Goal: Task Accomplishment & Management: Manage account settings

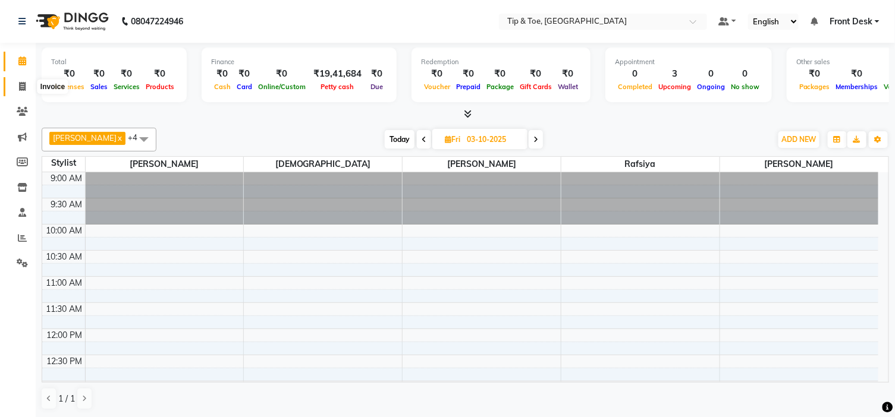
click at [20, 85] on icon at bounding box center [22, 86] width 7 height 9
select select "service"
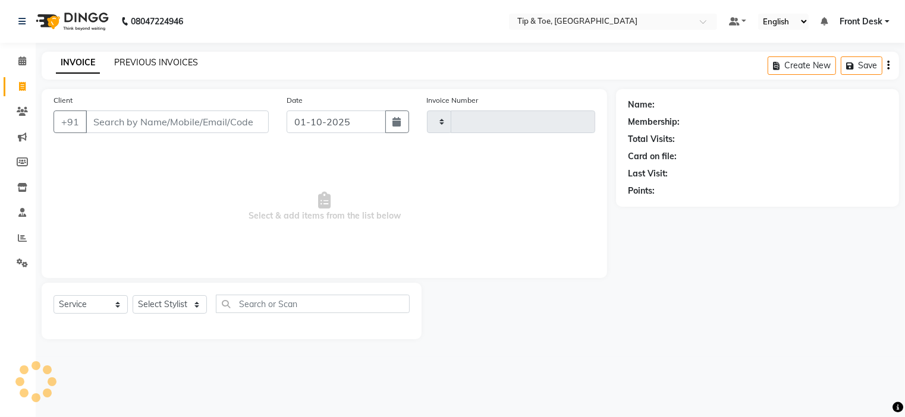
click at [134, 57] on link "PREVIOUS INVOICES" at bounding box center [156, 62] width 84 height 11
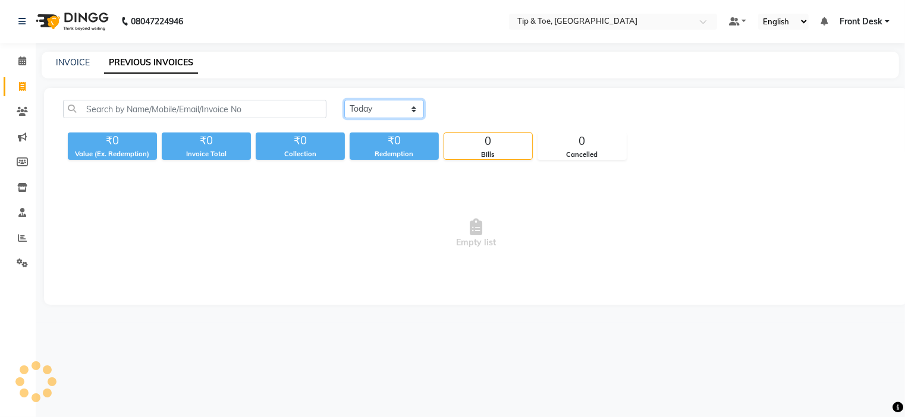
click at [373, 105] on select "[DATE] [DATE] Custom Range" at bounding box center [384, 109] width 80 height 18
select select "[DATE]"
click at [344, 100] on select "[DATE] [DATE] Custom Range" at bounding box center [384, 109] width 80 height 18
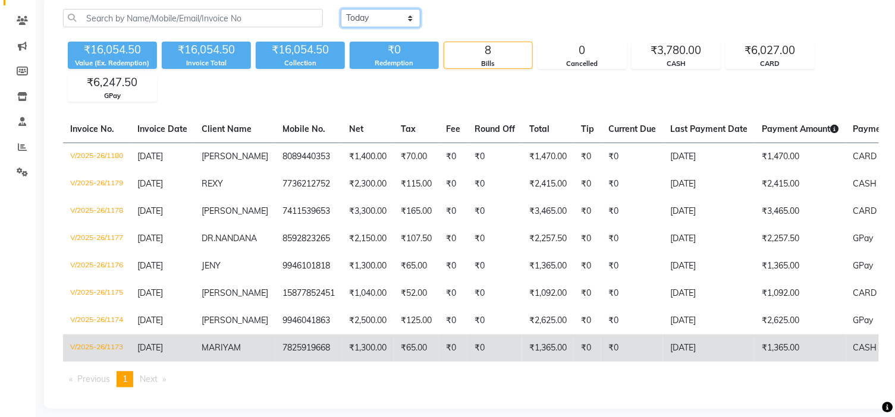
scroll to position [121, 0]
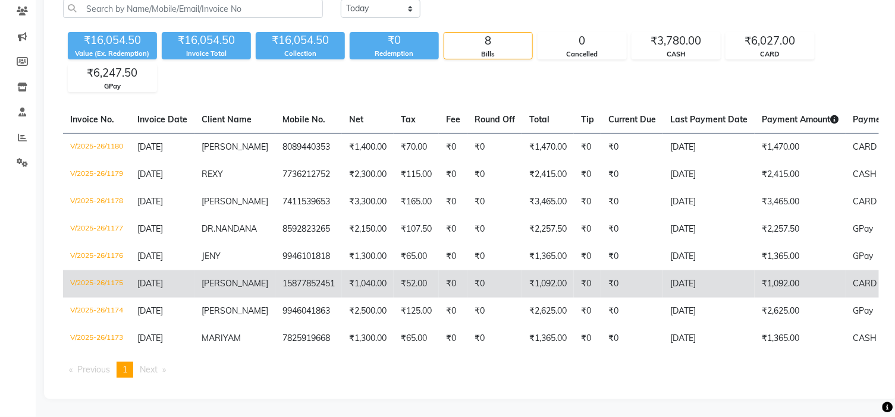
click at [365, 270] on td "₹1,040.00" at bounding box center [368, 283] width 52 height 27
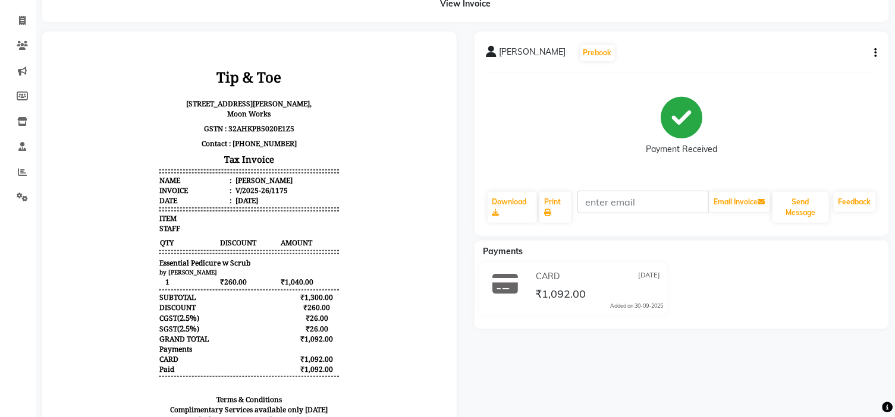
scroll to position [9, 0]
drag, startPoint x: 20, startPoint y: 19, endPoint x: 28, endPoint y: 31, distance: 14.2
click at [20, 19] on icon at bounding box center [22, 20] width 7 height 9
select select "service"
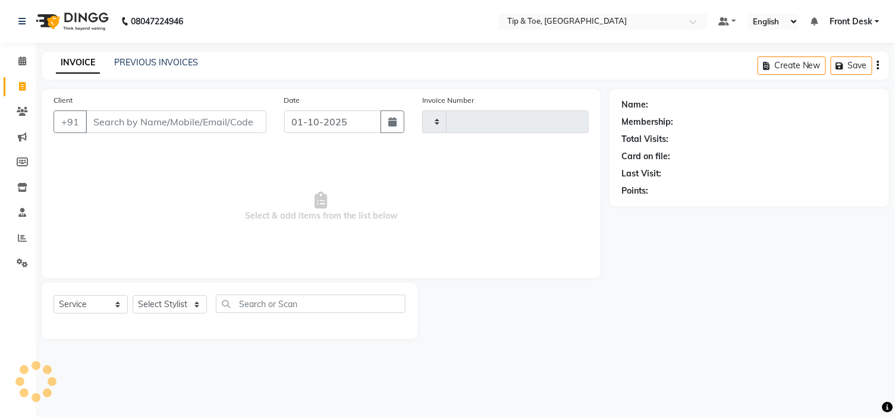
type input "1181"
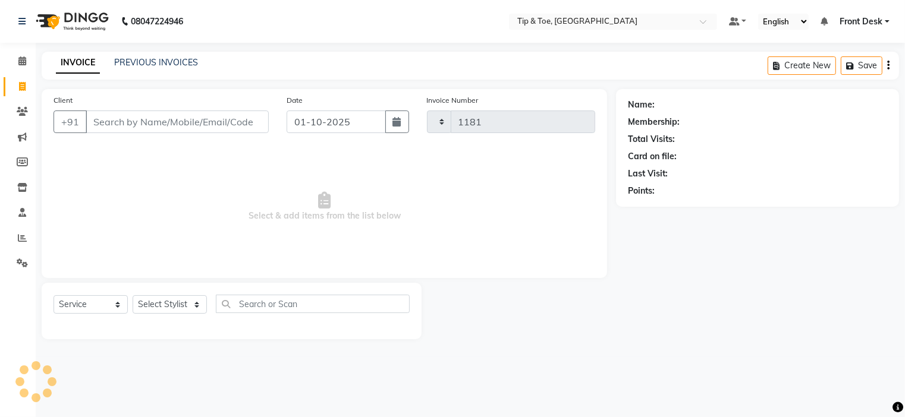
select select "5360"
click at [125, 55] on div "INVOICE PREVIOUS INVOICES Create New Save" at bounding box center [470, 66] width 857 height 28
click at [129, 50] on div "08047224946 Select Location × Tip & Toe, Ernakulam Default Panel My Panel Engli…" at bounding box center [452, 208] width 905 height 417
click at [128, 62] on link "PREVIOUS INVOICES" at bounding box center [156, 62] width 84 height 11
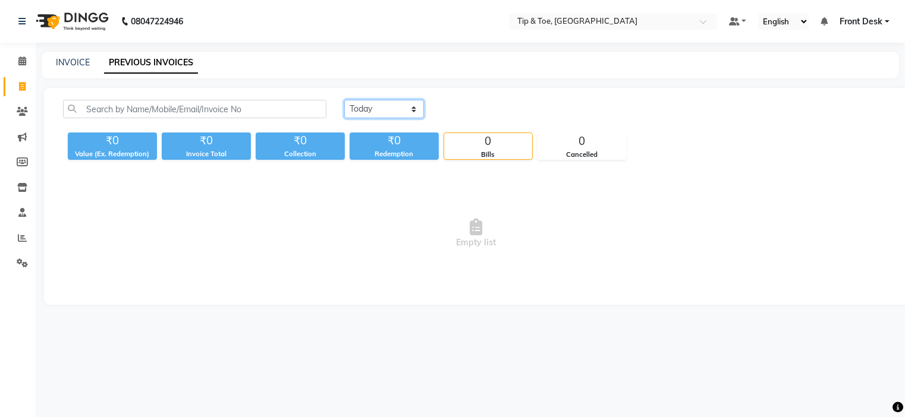
click at [365, 111] on select "[DATE] [DATE] Custom Range" at bounding box center [384, 109] width 80 height 18
select select "[DATE]"
click at [344, 100] on select "[DATE] [DATE] Custom Range" at bounding box center [384, 109] width 80 height 18
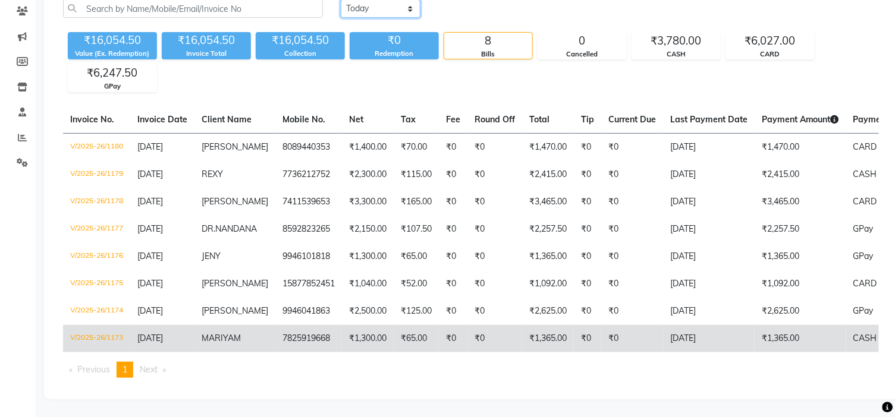
scroll to position [121, 0]
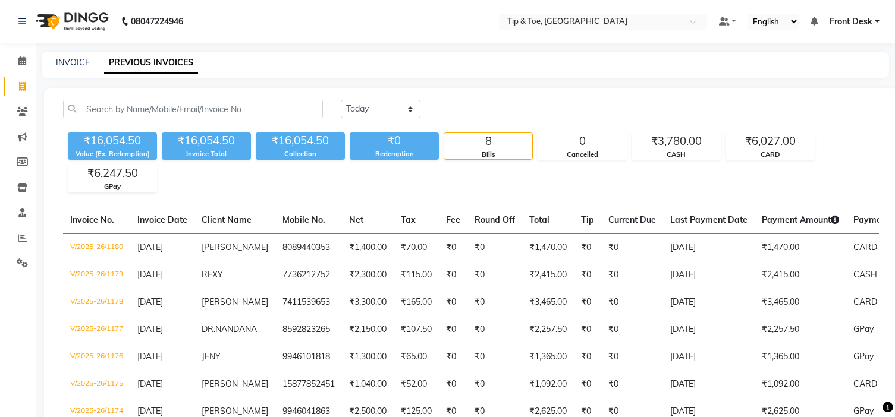
select select "[DATE]"
click at [22, 71] on li "Calendar" at bounding box center [18, 62] width 36 height 26
click at [22, 67] on span at bounding box center [22, 62] width 21 height 14
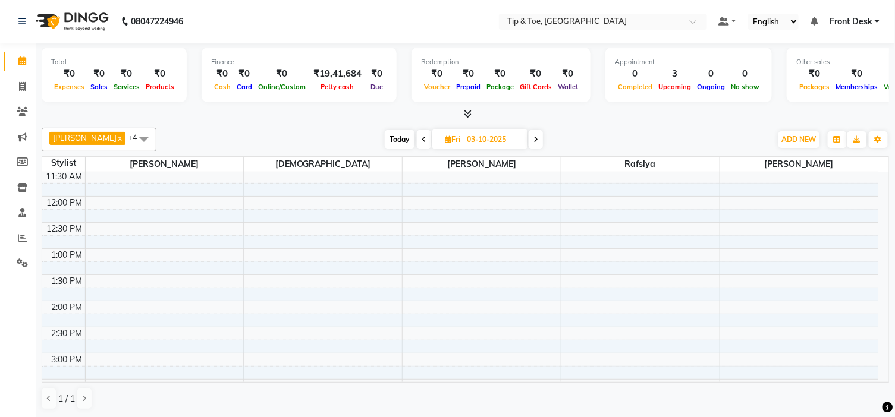
scroll to position [198, 0]
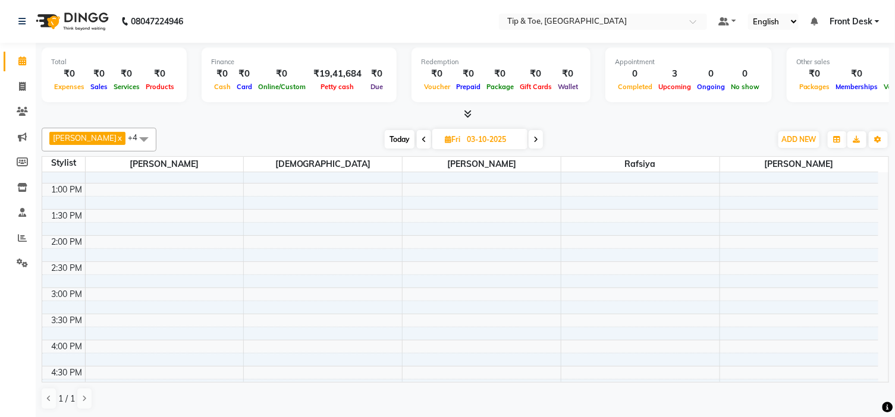
click at [447, 140] on span "Fri" at bounding box center [452, 139] width 21 height 9
select select "10"
select select "2025"
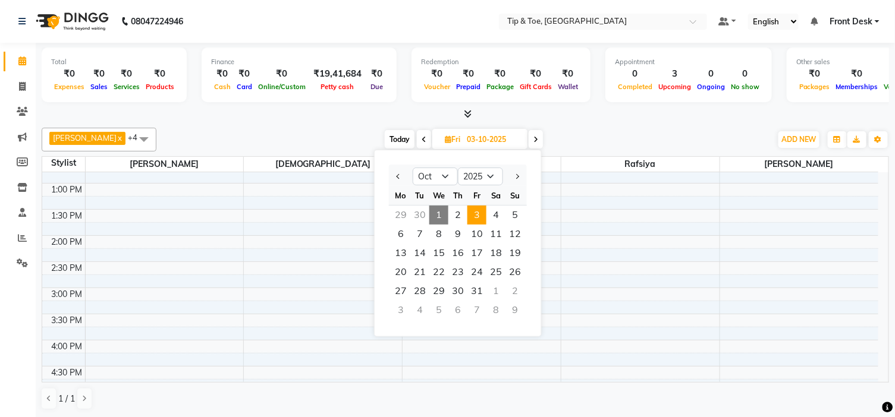
click at [440, 210] on span "1" at bounding box center [438, 215] width 19 height 19
type input "01-10-2025"
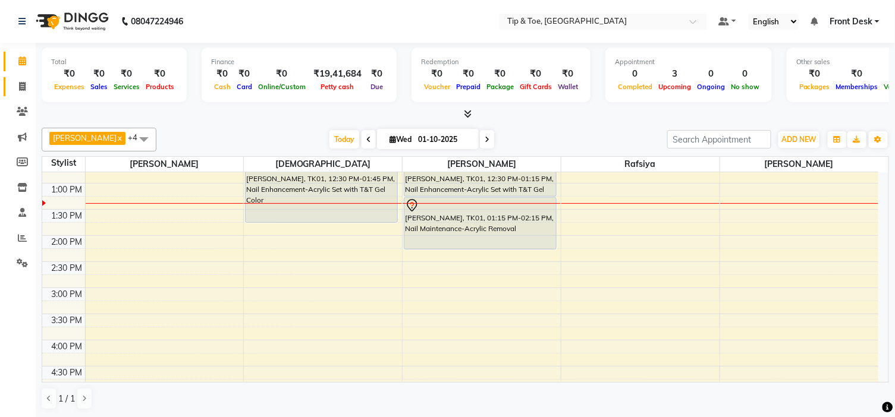
click at [19, 92] on span at bounding box center [22, 87] width 21 height 14
select select "service"
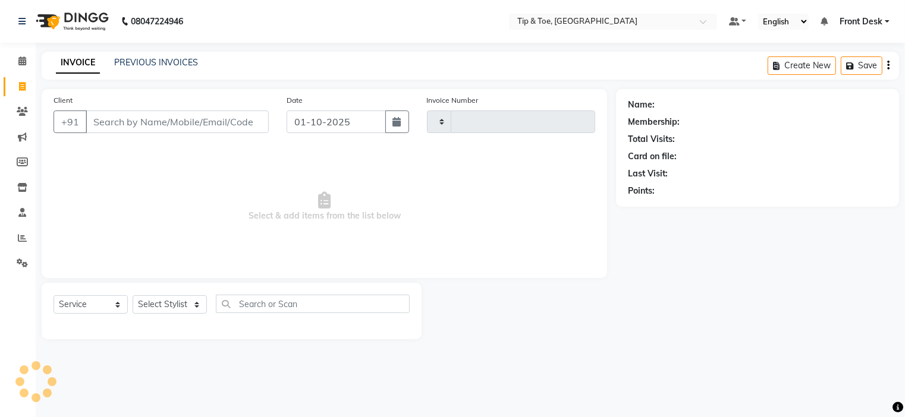
type input "1181"
select select "5360"
click at [158, 63] on link "PREVIOUS INVOICES" at bounding box center [156, 62] width 84 height 11
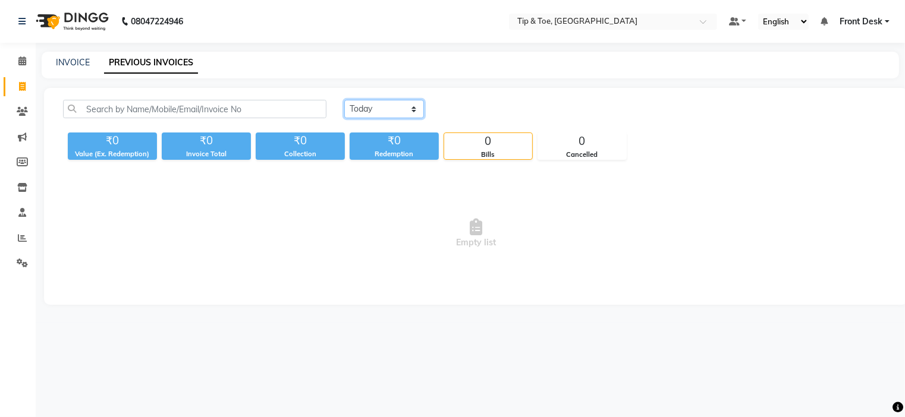
click at [366, 104] on select "[DATE] [DATE] Custom Range" at bounding box center [384, 109] width 80 height 18
select select "[DATE]"
click at [344, 100] on select "[DATE] [DATE] Custom Range" at bounding box center [384, 109] width 80 height 18
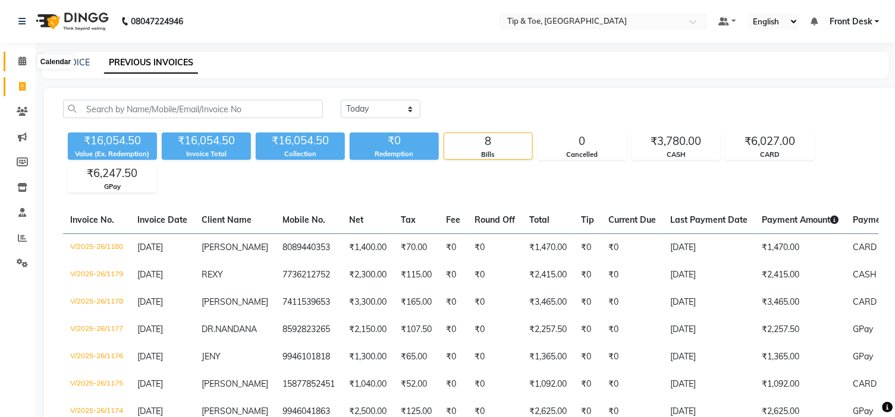
click at [27, 62] on span at bounding box center [22, 62] width 21 height 14
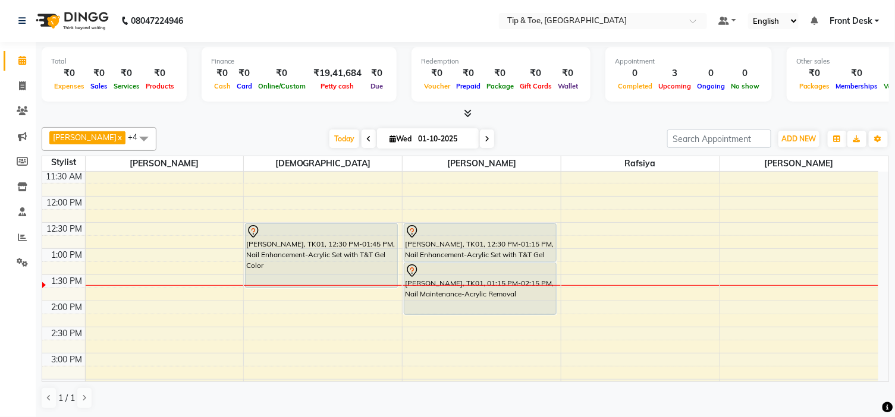
scroll to position [198, 0]
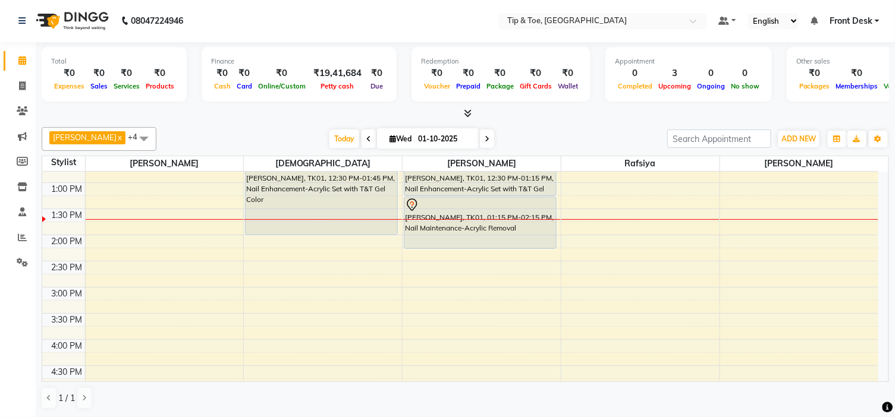
drag, startPoint x: 329, startPoint y: 220, endPoint x: 336, endPoint y: 229, distance: 12.3
click at [336, 229] on div "BINDHU BIJU, TK01, 12:30 PM-01:45 PM, Nail Enhancement-Acrylic Set with T&T Gel…" at bounding box center [323, 313] width 158 height 679
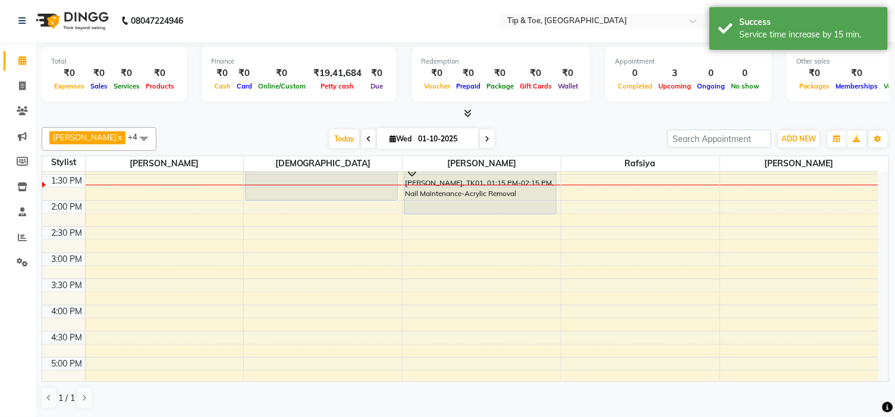
scroll to position [264, 0]
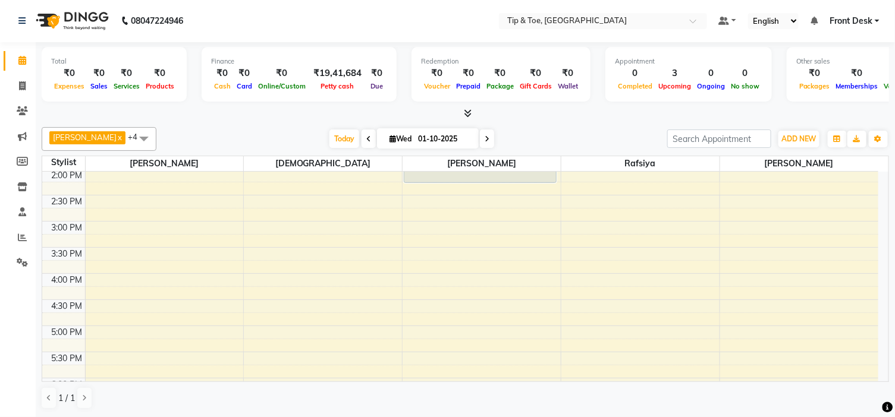
click at [451, 233] on div "9:00 AM 9:30 AM 10:00 AM 10:30 AM 11:00 AM 11:30 AM 12:00 PM 12:30 PM 1:00 PM 1…" at bounding box center [460, 247] width 836 height 679
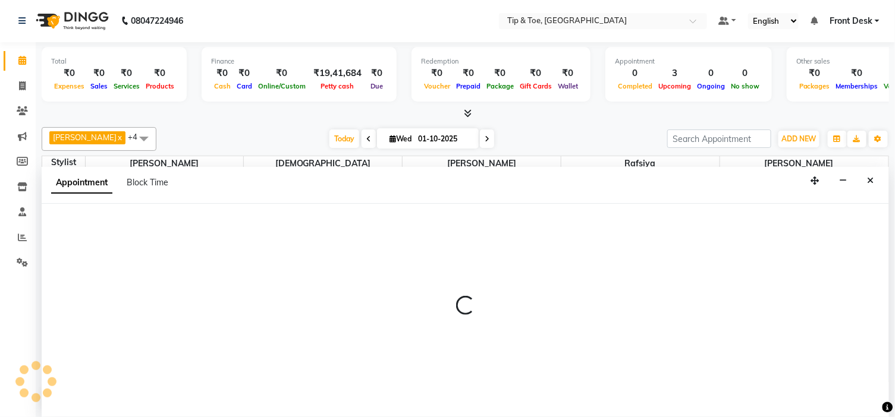
select select "46387"
select select "tentative"
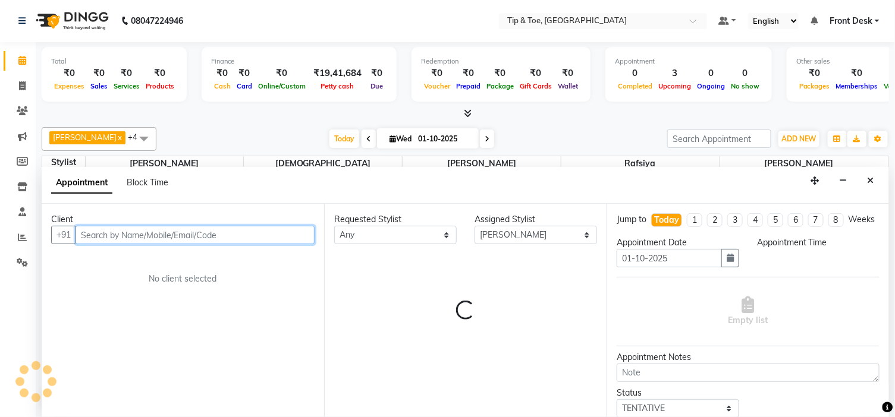
select select "900"
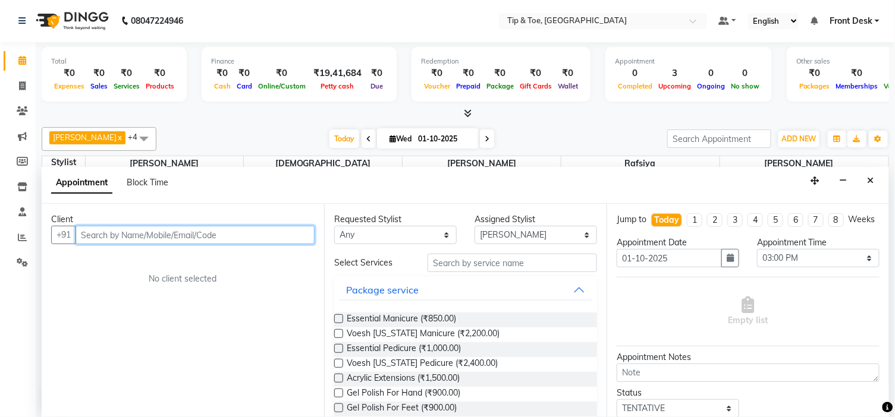
click at [211, 235] on input "text" at bounding box center [194, 235] width 239 height 18
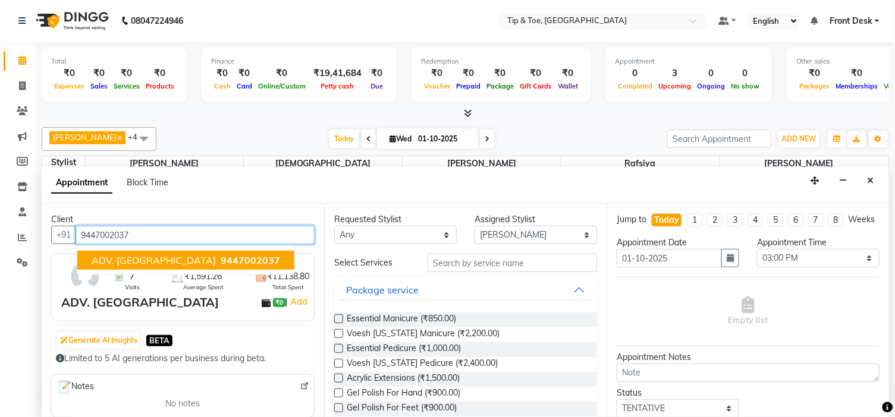
click at [221, 257] on span "9447002037" at bounding box center [250, 260] width 59 height 12
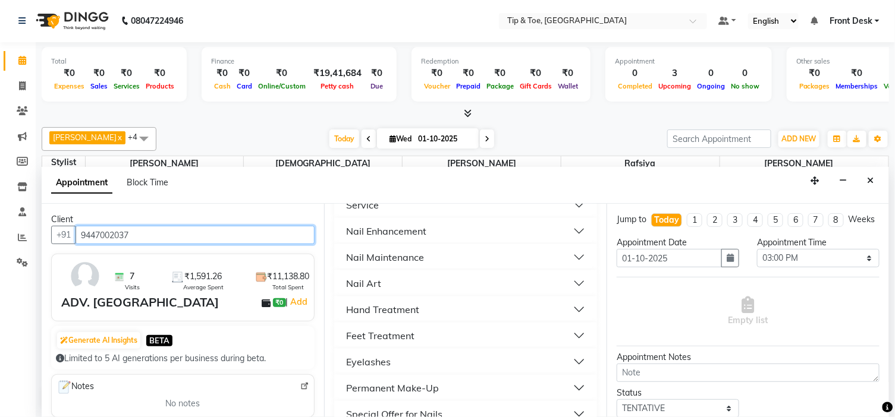
type input "9447002037"
click at [415, 306] on div "Hand Treatment" at bounding box center [382, 310] width 73 height 14
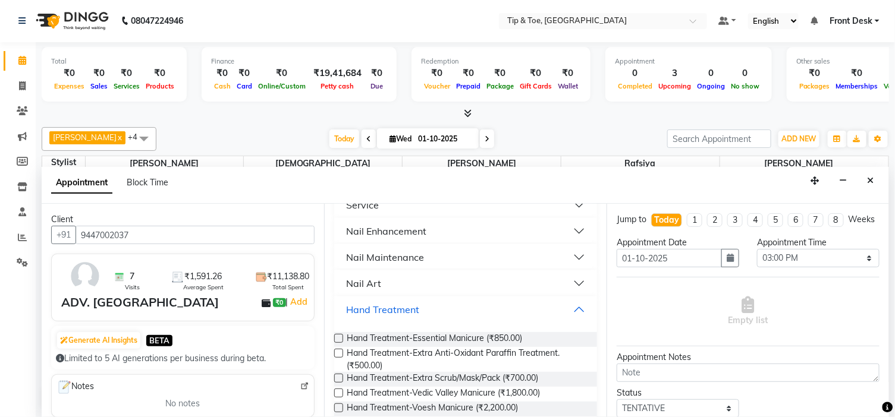
click at [438, 300] on button "Hand Treatment" at bounding box center [465, 309] width 253 height 21
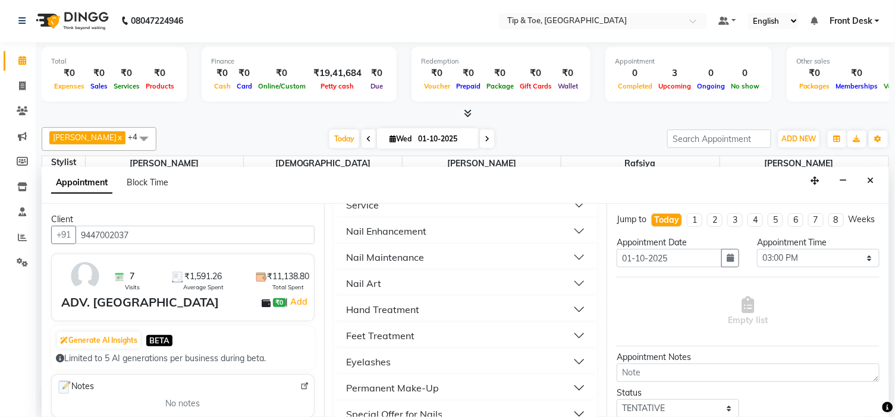
click at [442, 266] on button "Nail Maintenance" at bounding box center [465, 257] width 253 height 21
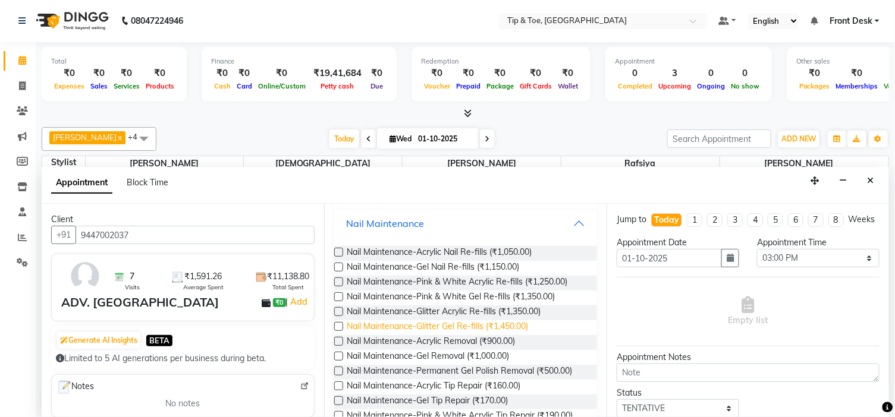
scroll to position [330, 0]
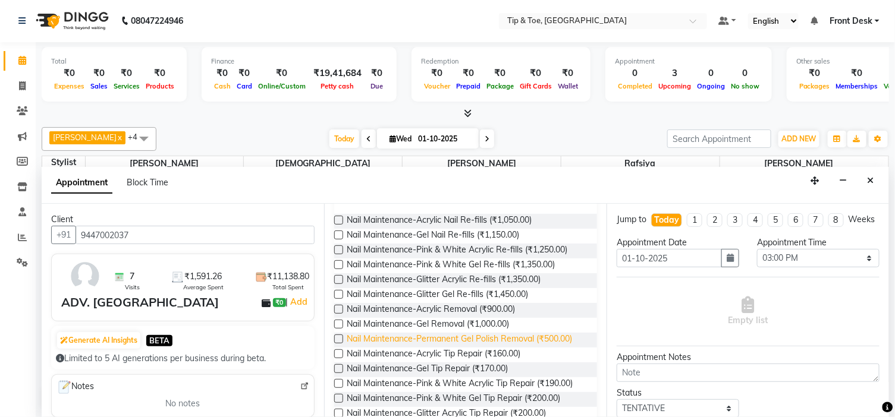
click at [547, 334] on span "Nail Maintenance-Permanent Gel Polish Removal (₹500.00)" at bounding box center [459, 340] width 225 height 15
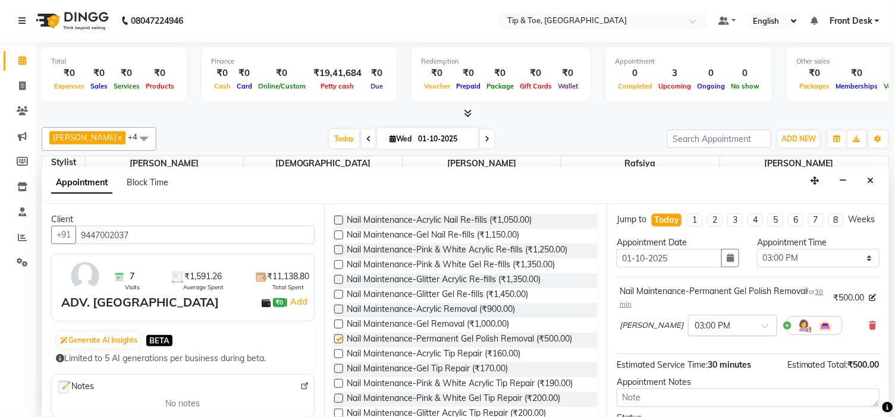
checkbox input "false"
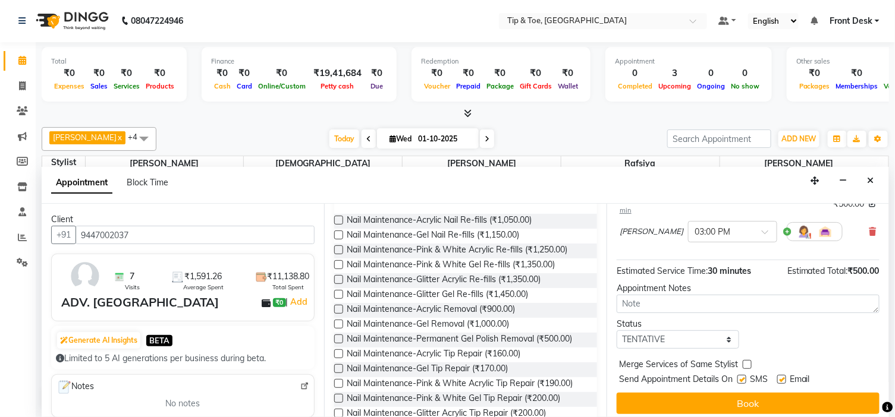
scroll to position [111, 0]
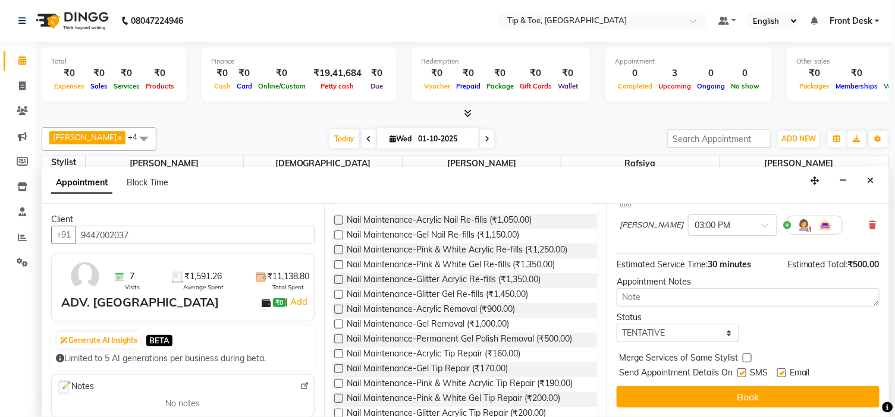
click at [780, 369] on label at bounding box center [781, 373] width 9 height 9
click at [780, 370] on input "checkbox" at bounding box center [781, 374] width 8 height 8
checkbox input "false"
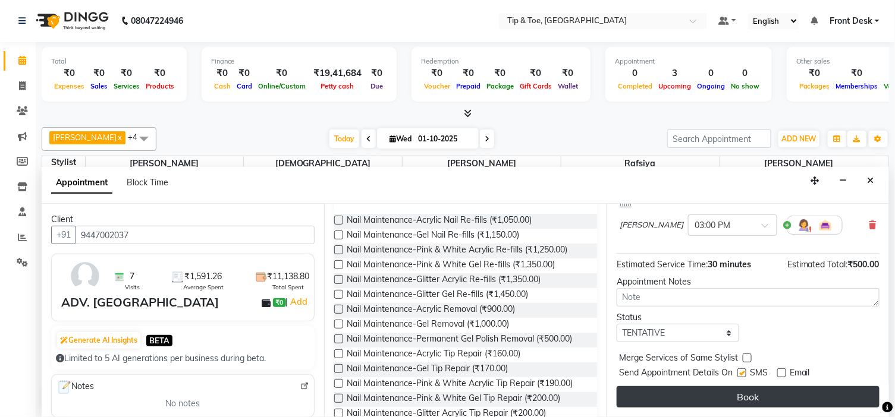
click at [782, 397] on button "Book" at bounding box center [747, 396] width 263 height 21
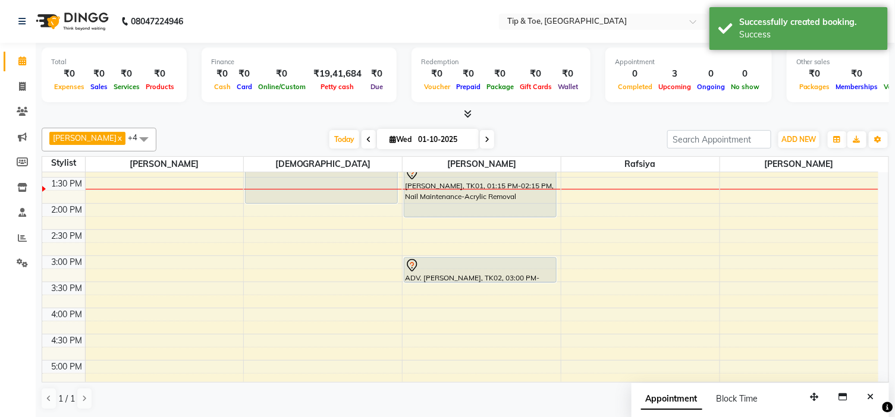
scroll to position [198, 0]
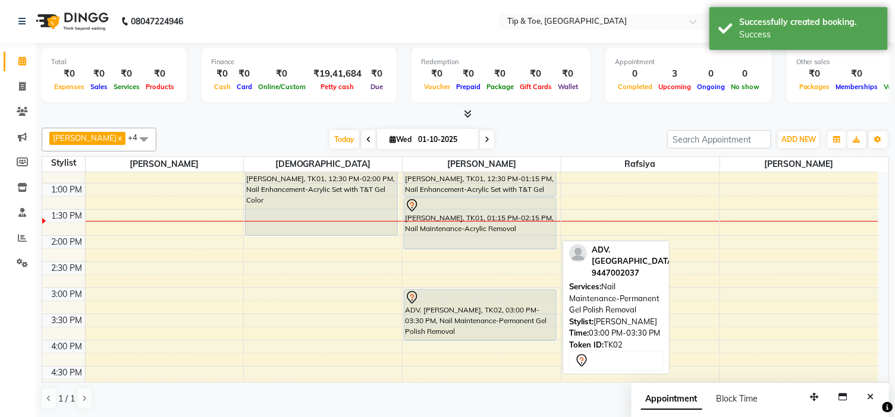
drag, startPoint x: 480, startPoint y: 311, endPoint x: 482, endPoint y: 330, distance: 18.5
click at [482, 330] on div "BINDHU BIJU, TK01, 12:30 PM-01:15 PM, Nail Enhancement-Acrylic Set with T&T Gel…" at bounding box center [481, 313] width 158 height 679
